Goal: Information Seeking & Learning: Learn about a topic

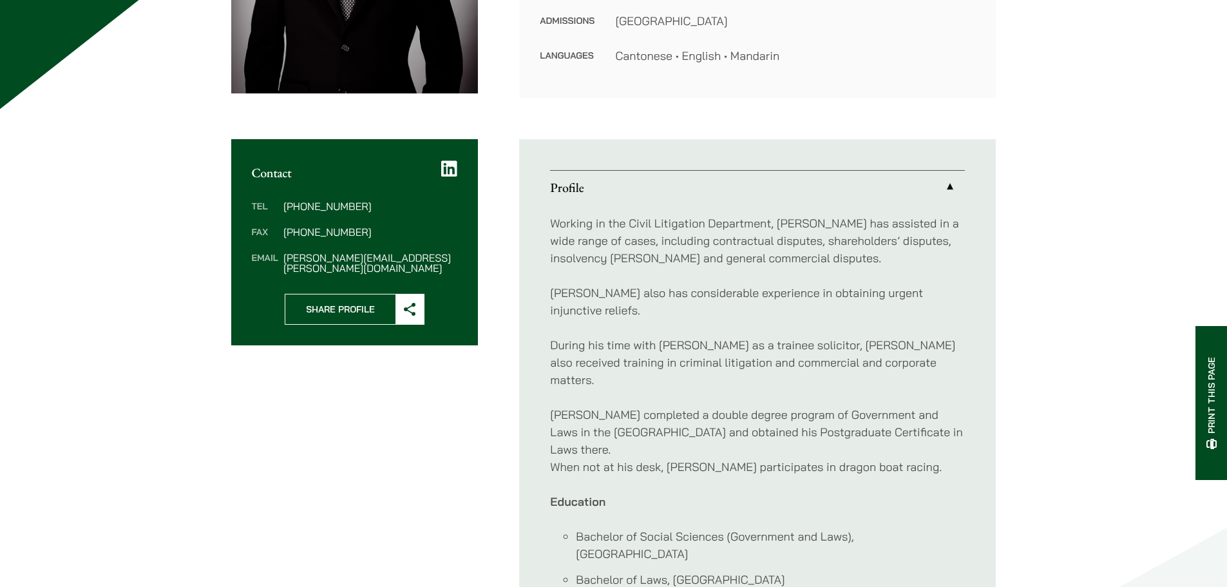
scroll to position [515, 0]
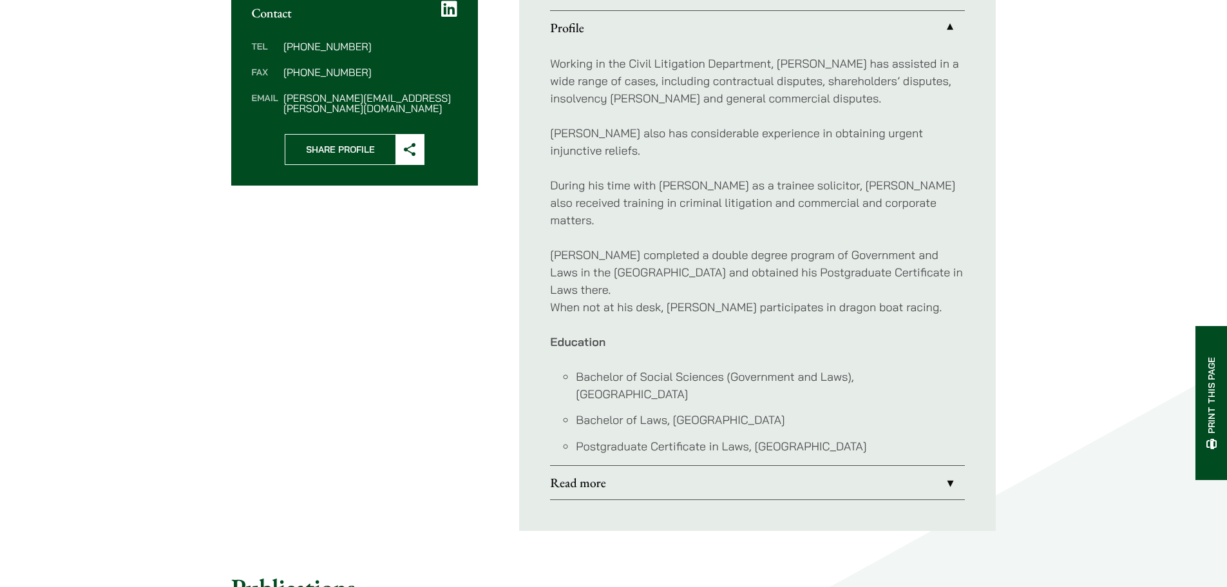
click at [789, 437] on li "Postgraduate Certificate in Laws, [GEOGRAPHIC_DATA]" at bounding box center [770, 445] width 389 height 17
click at [787, 466] on link "Read more" at bounding box center [757, 482] width 415 height 33
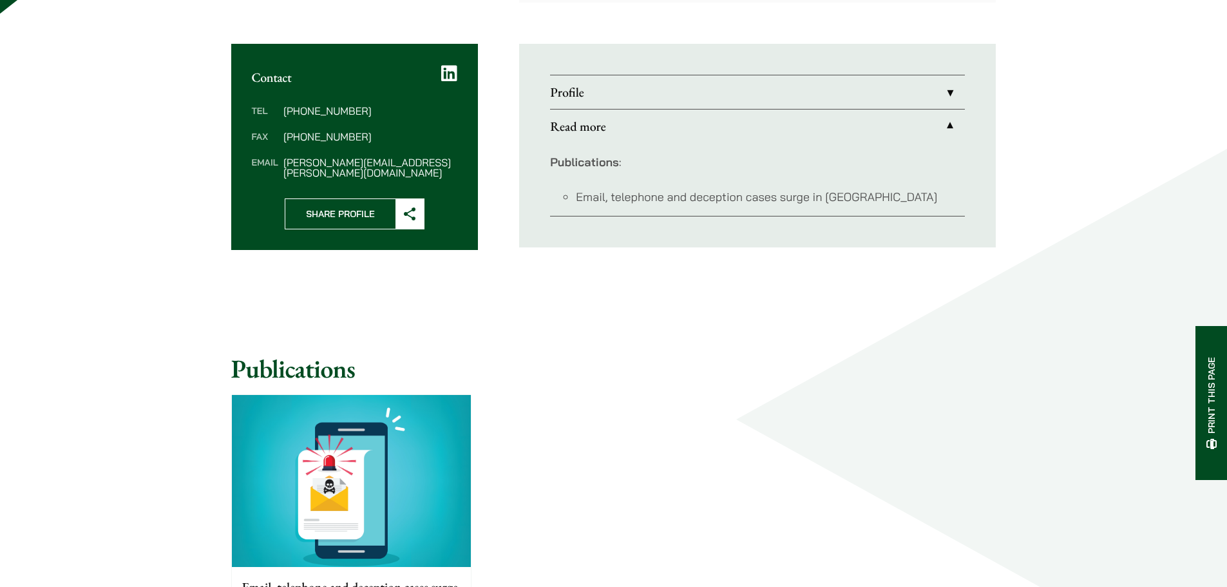
scroll to position [386, 0]
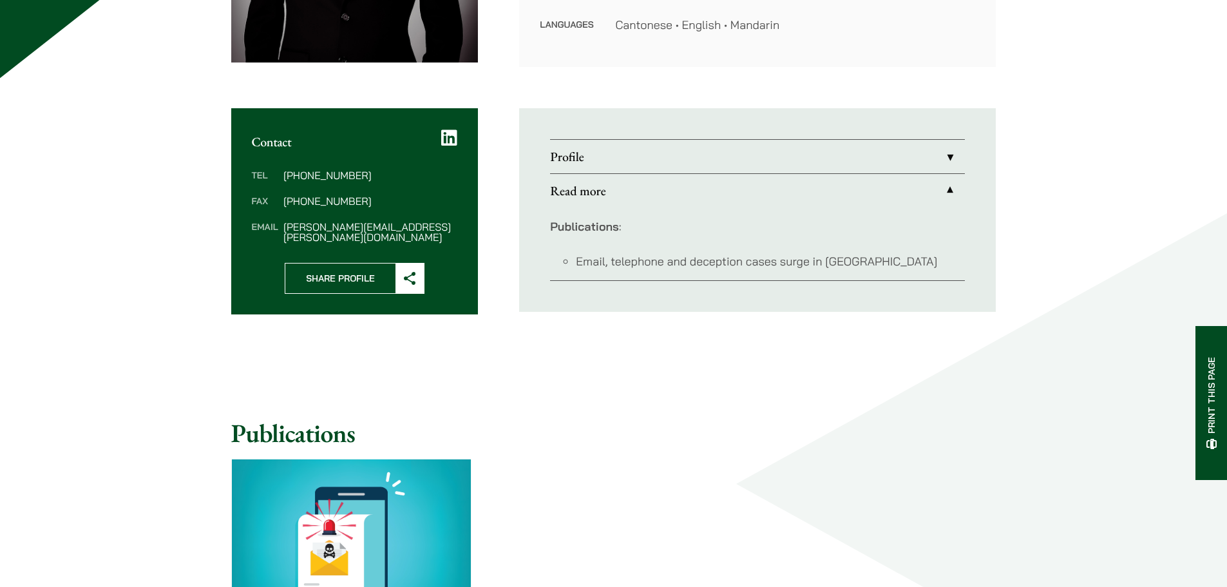
click at [733, 142] on link "Profile" at bounding box center [757, 156] width 415 height 33
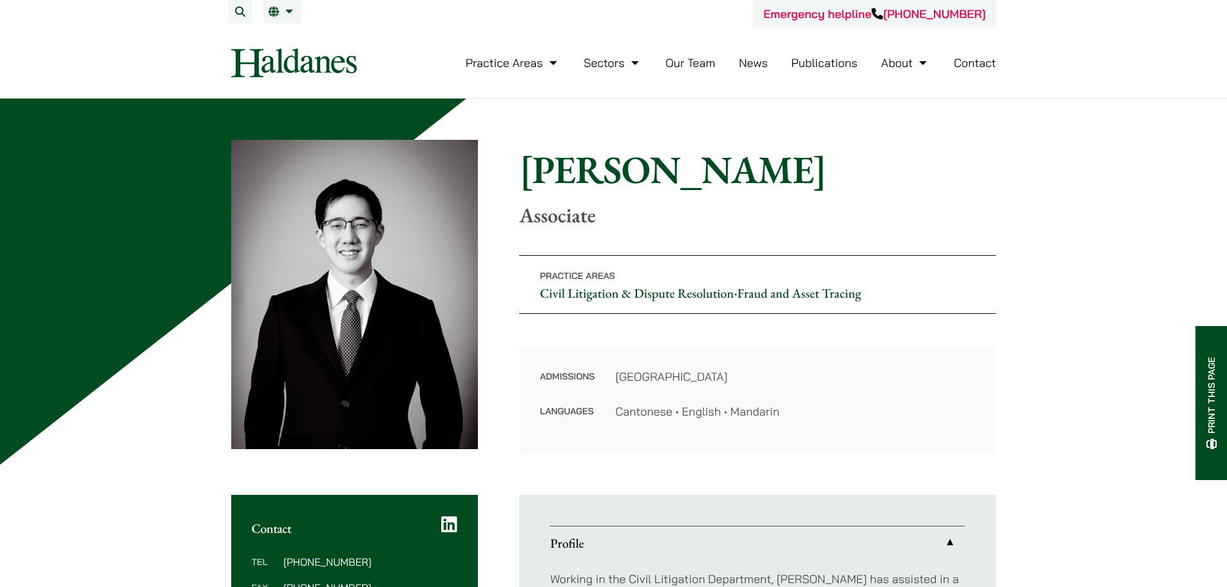
click at [681, 58] on link "Our Team" at bounding box center [690, 62] width 50 height 15
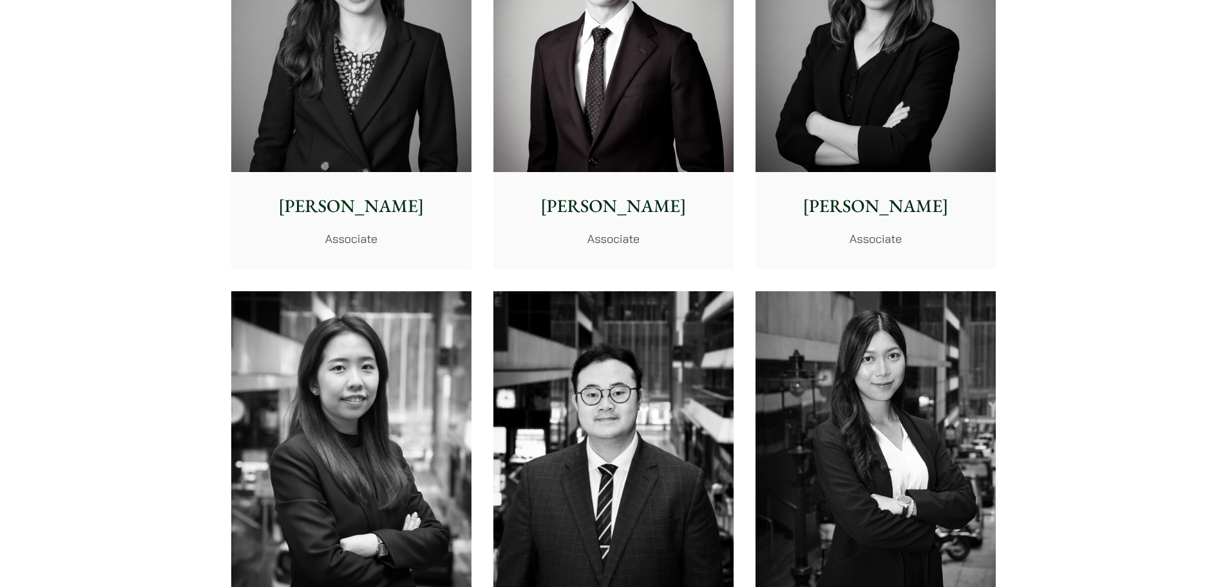
scroll to position [4604, 0]
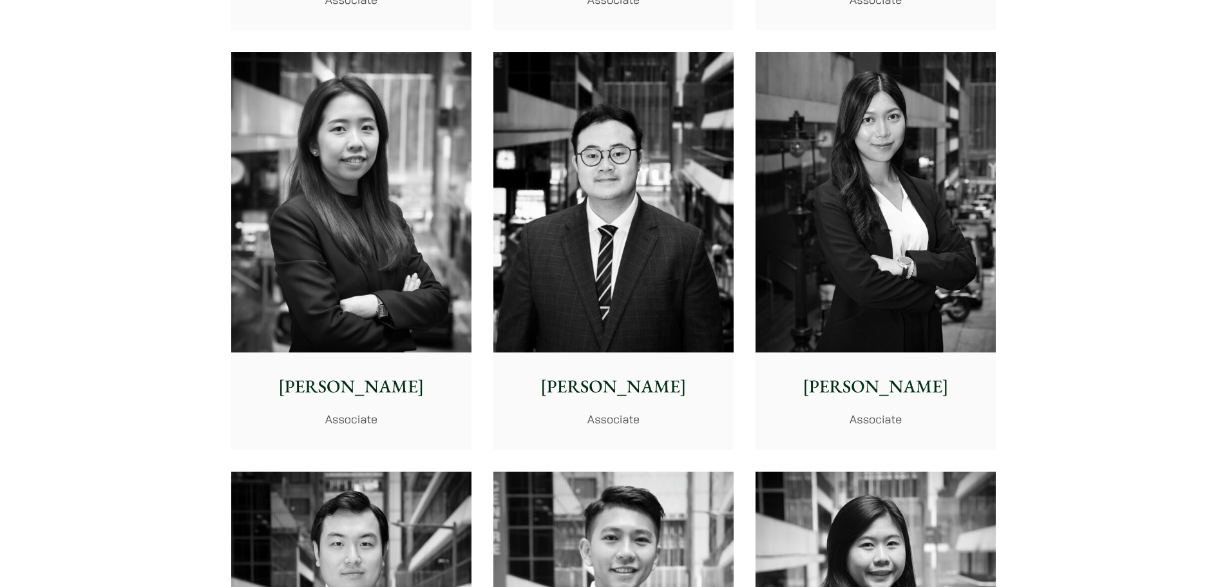
click at [625, 220] on img at bounding box center [613, 202] width 240 height 301
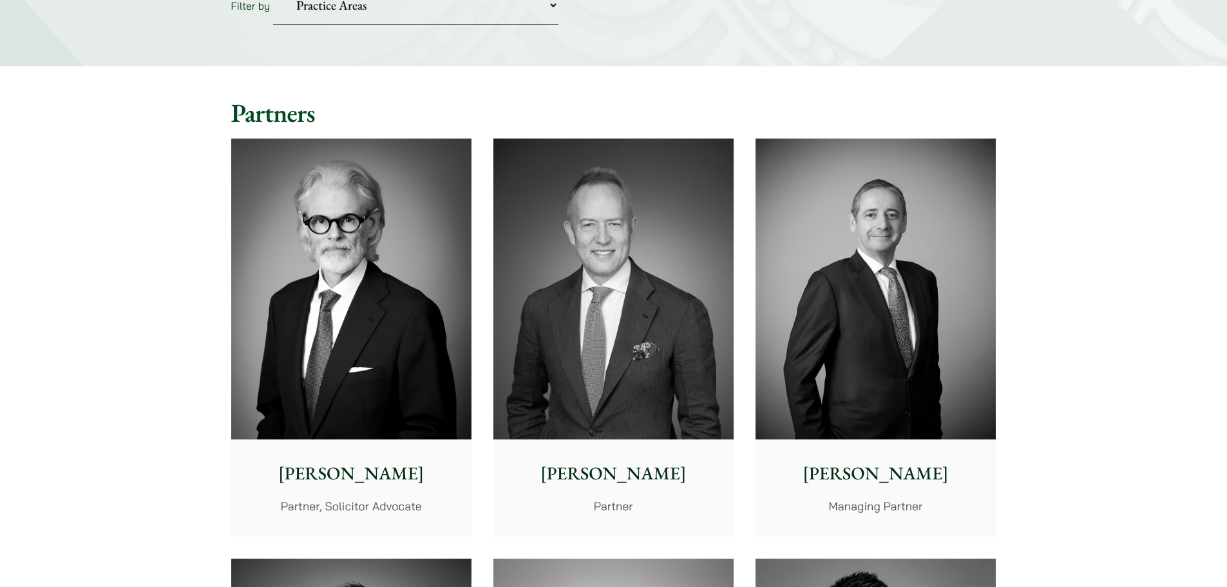
scroll to position [612, 0]
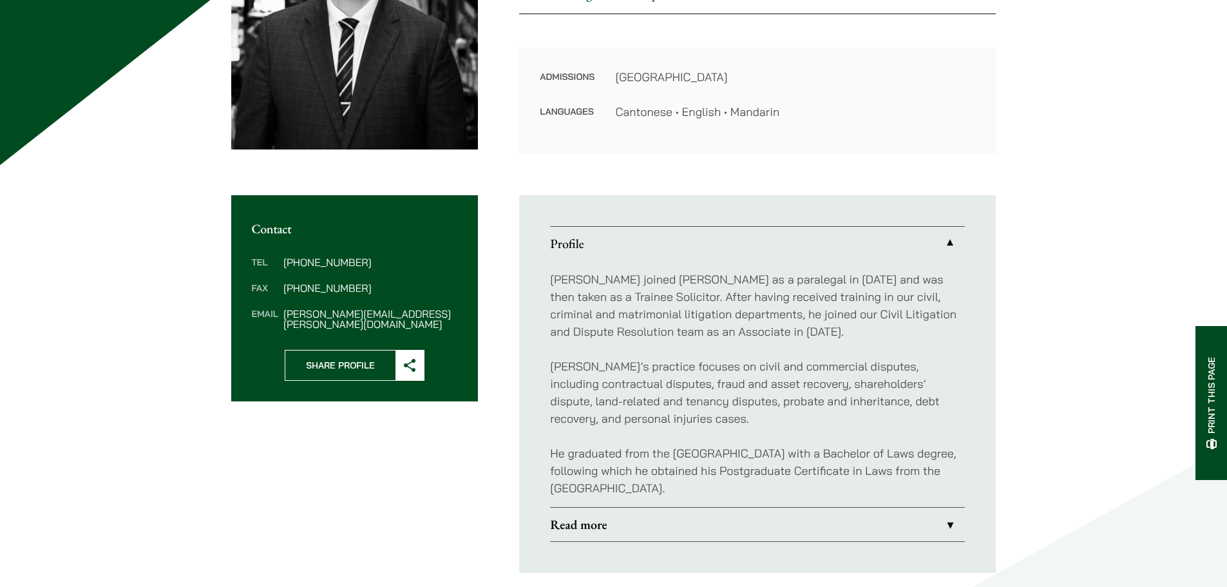
scroll to position [322, 0]
